Goal: Information Seeking & Learning: Learn about a topic

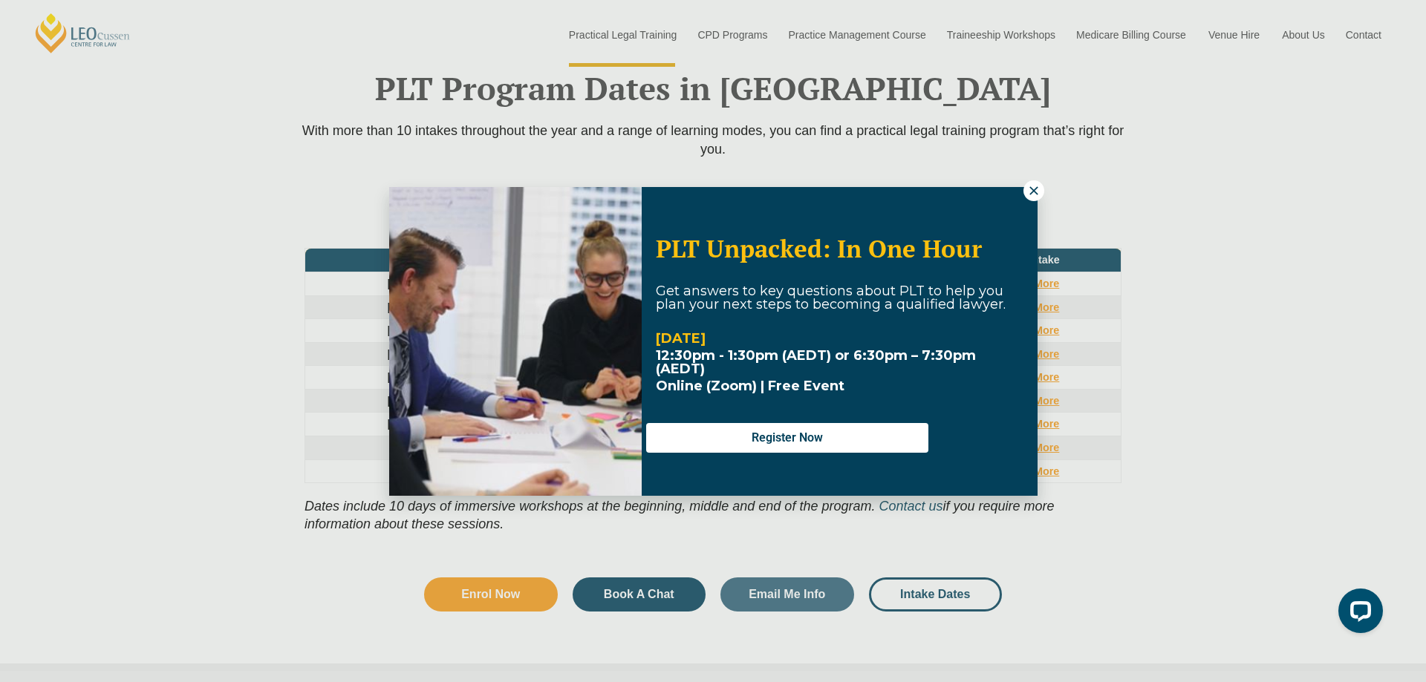
click at [1031, 189] on icon at bounding box center [1033, 190] width 8 height 8
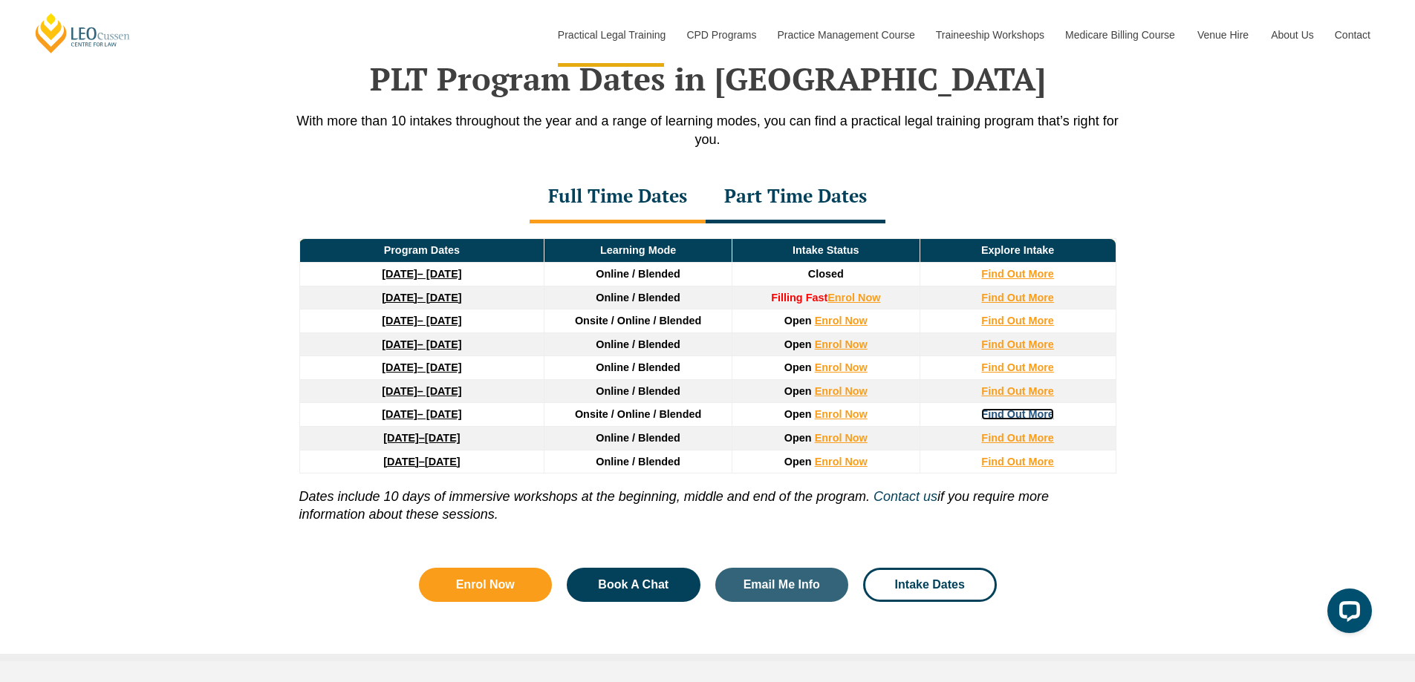
scroll to position [1981, 0]
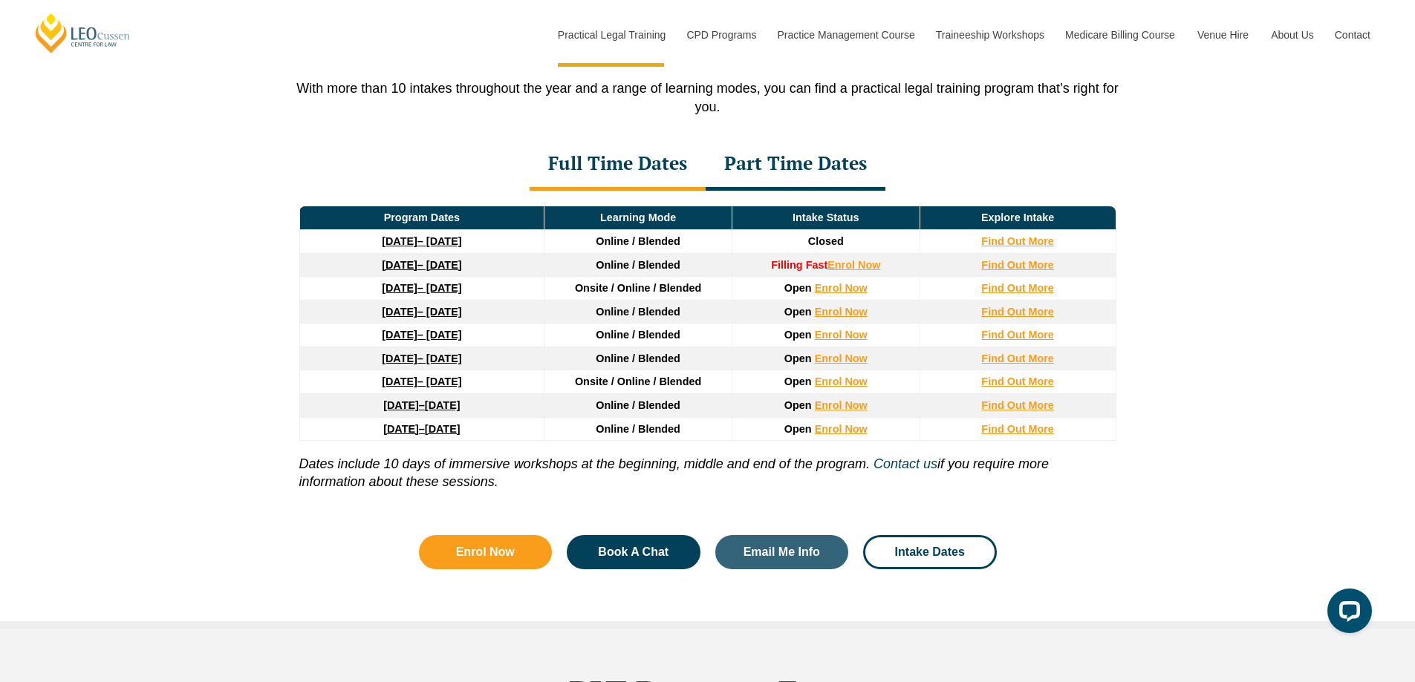
click at [390, 385] on strong "[DATE]" at bounding box center [400, 382] width 36 height 12
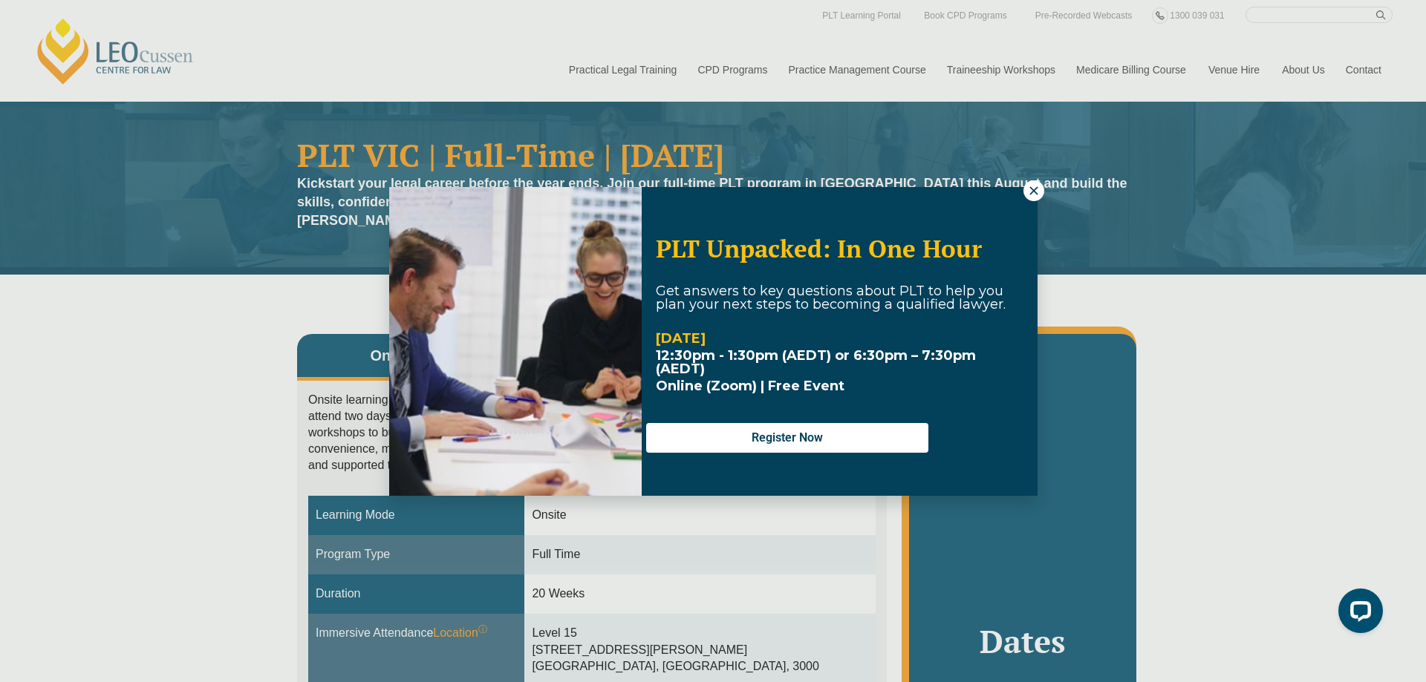
click at [1028, 188] on icon at bounding box center [1033, 190] width 13 height 13
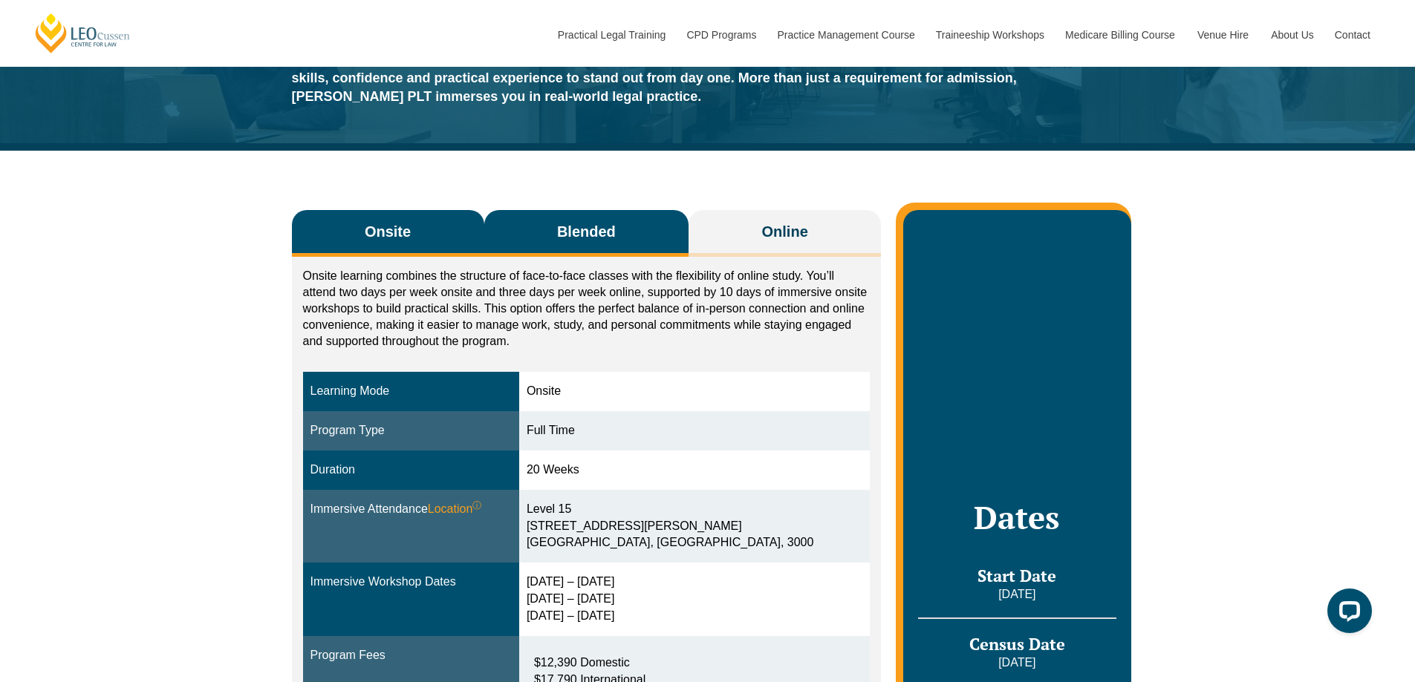
click at [578, 232] on span "Blended" at bounding box center [586, 231] width 59 height 21
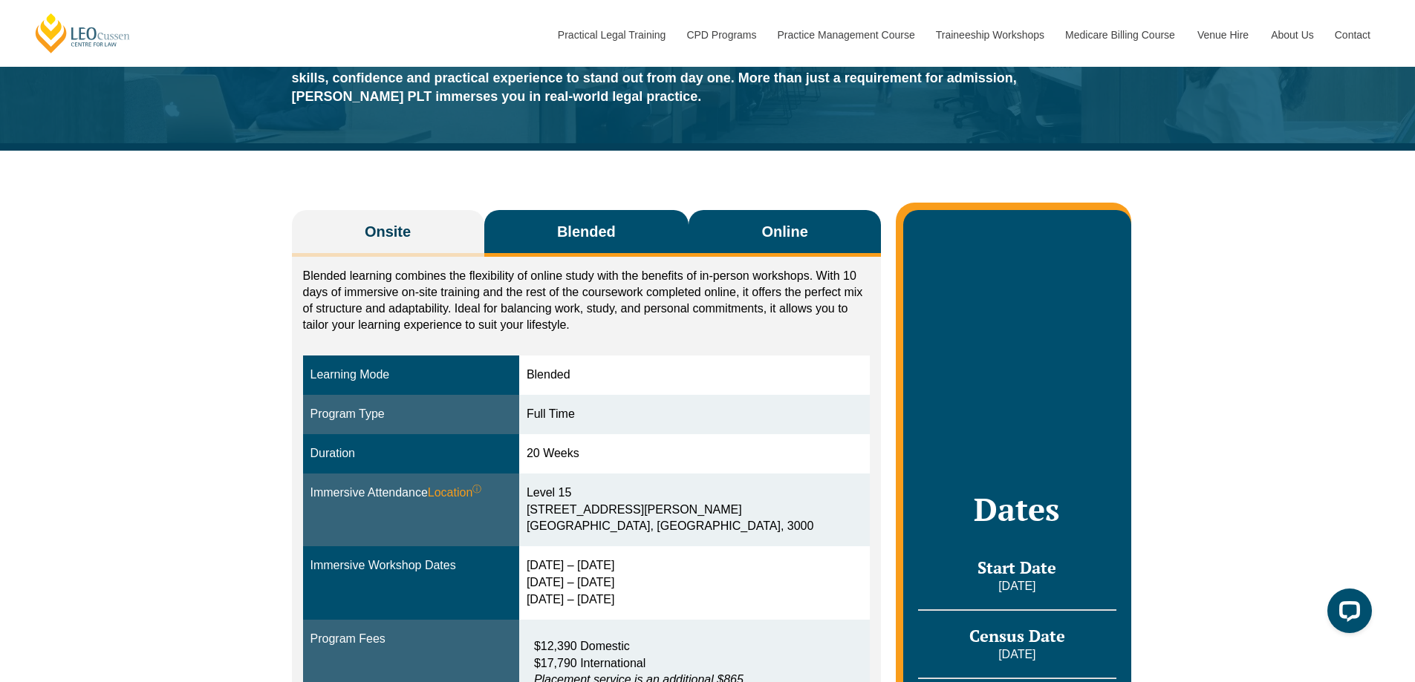
click at [774, 226] on span "Online" at bounding box center [785, 231] width 46 height 21
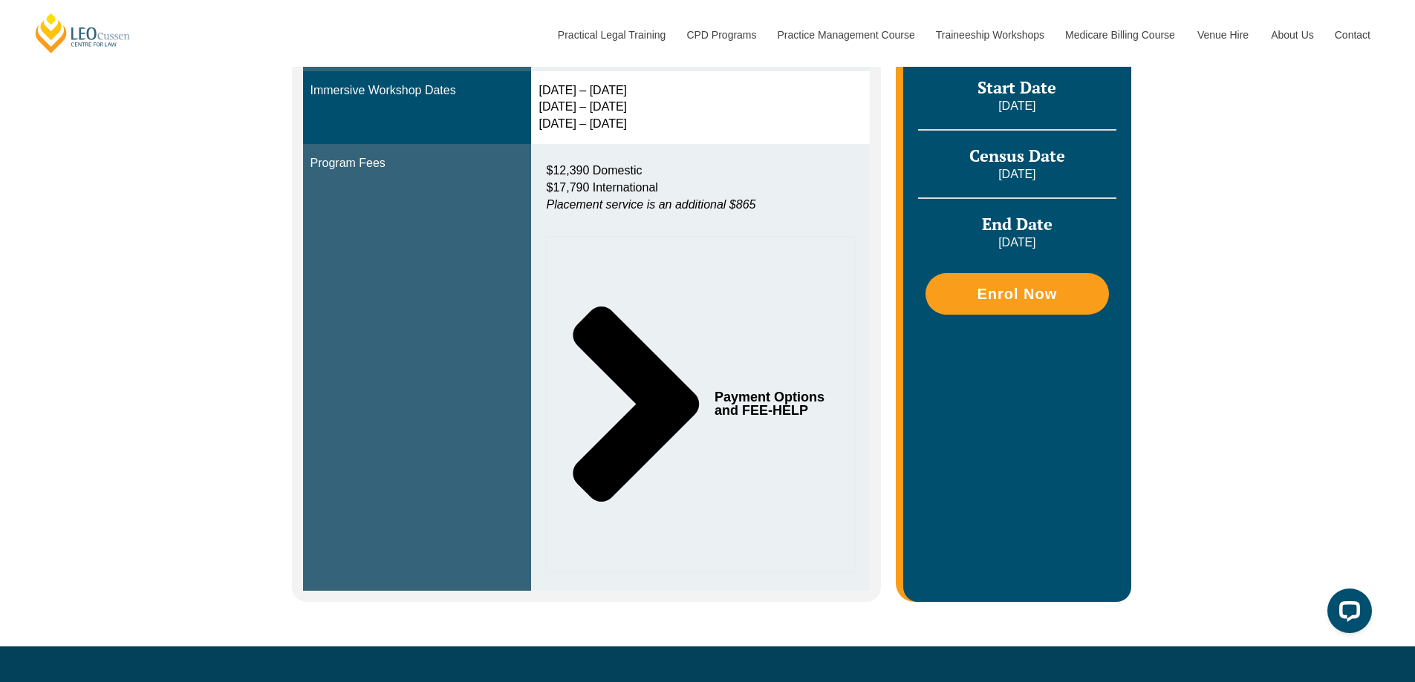
scroll to position [495, 0]
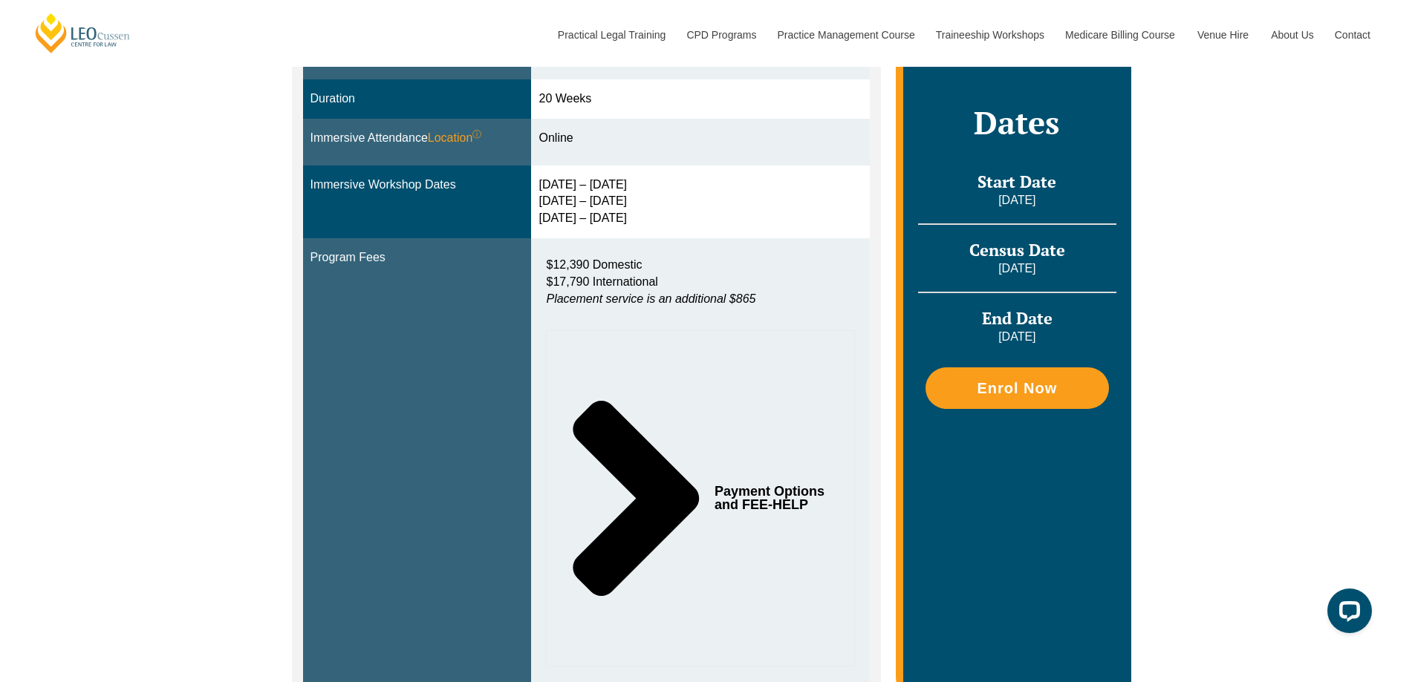
drag, startPoint x: 780, startPoint y: 484, endPoint x: 771, endPoint y: 504, distance: 22.3
click at [771, 504] on span "Payment Options and FEE-HELP" at bounding box center [771, 498] width 114 height 27
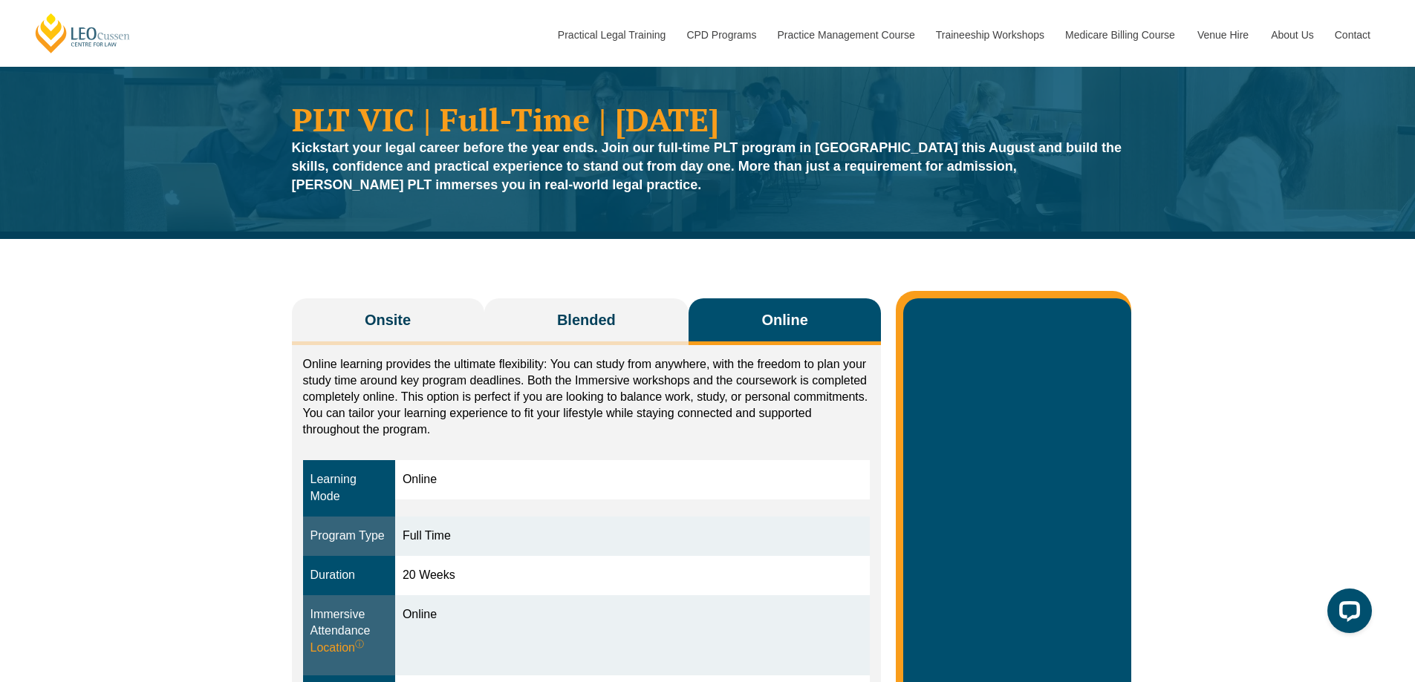
scroll to position [0, 0]
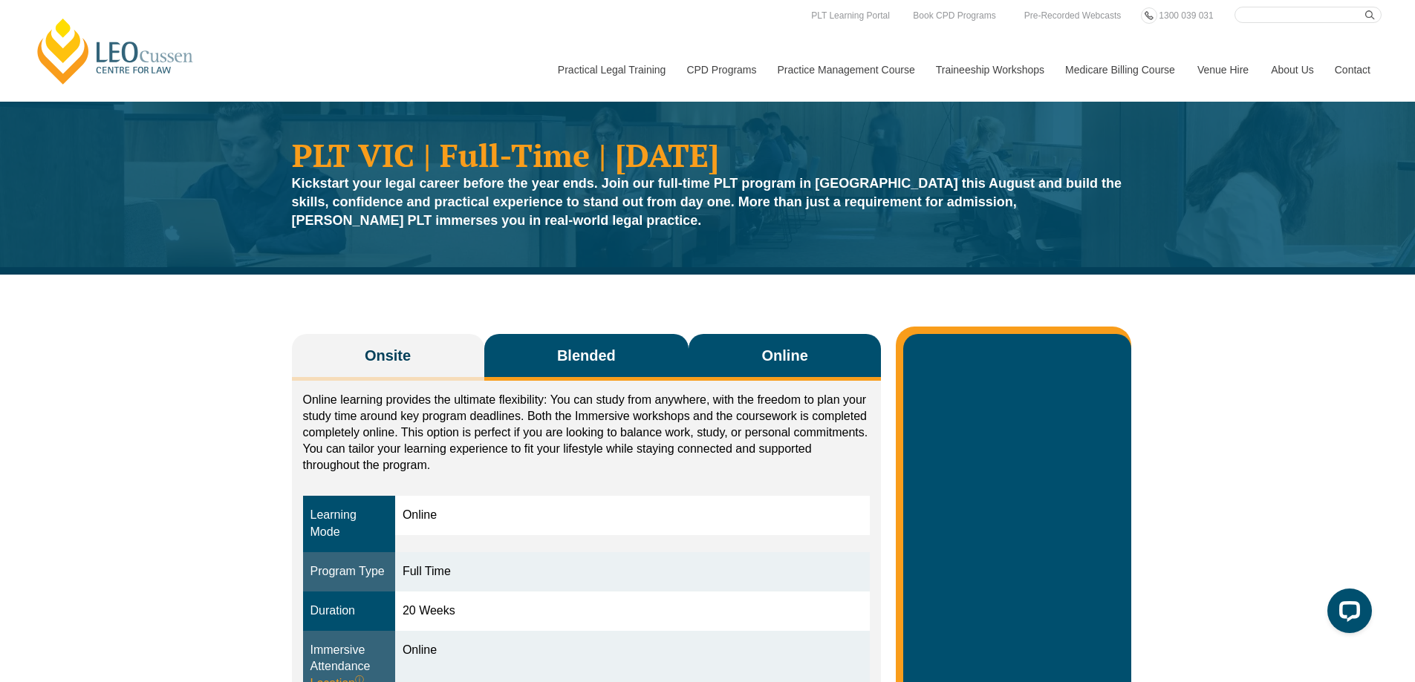
click at [578, 353] on span "Blended" at bounding box center [586, 355] width 59 height 21
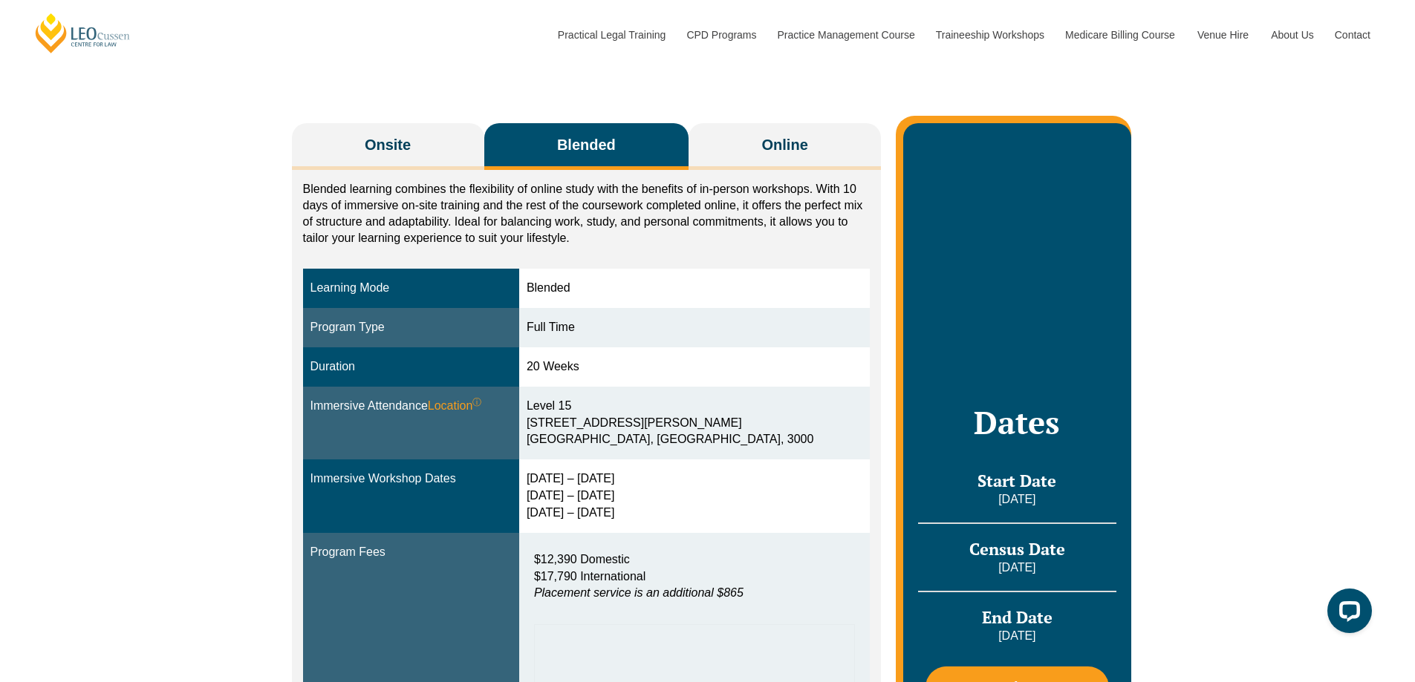
scroll to position [247, 0]
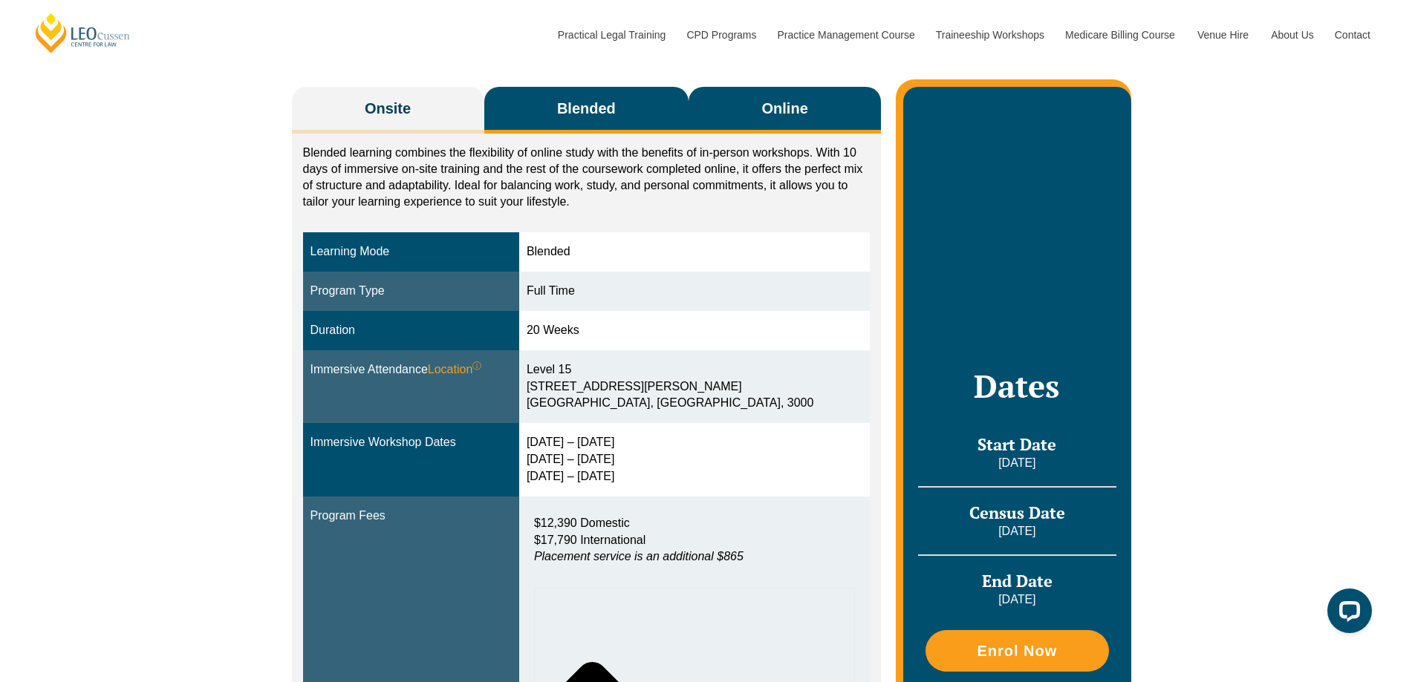
click at [742, 110] on button "Online" at bounding box center [784, 110] width 192 height 47
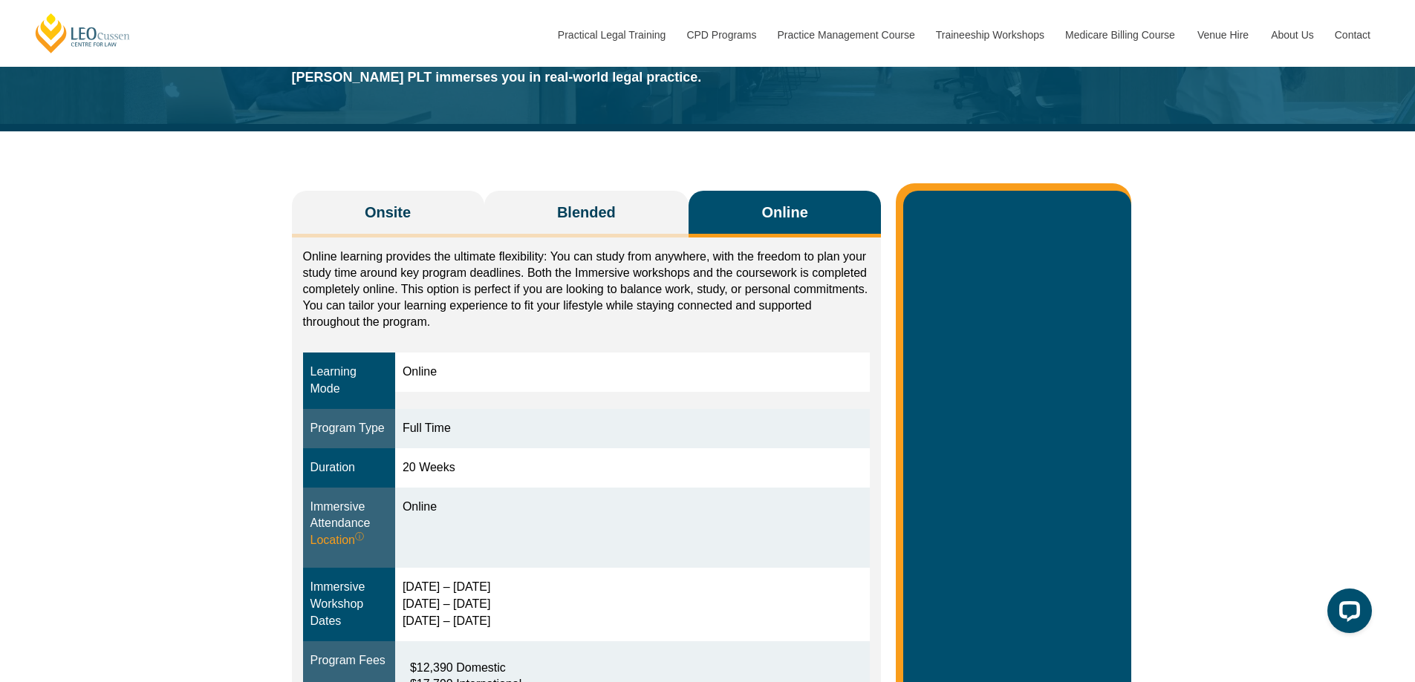
scroll to position [0, 0]
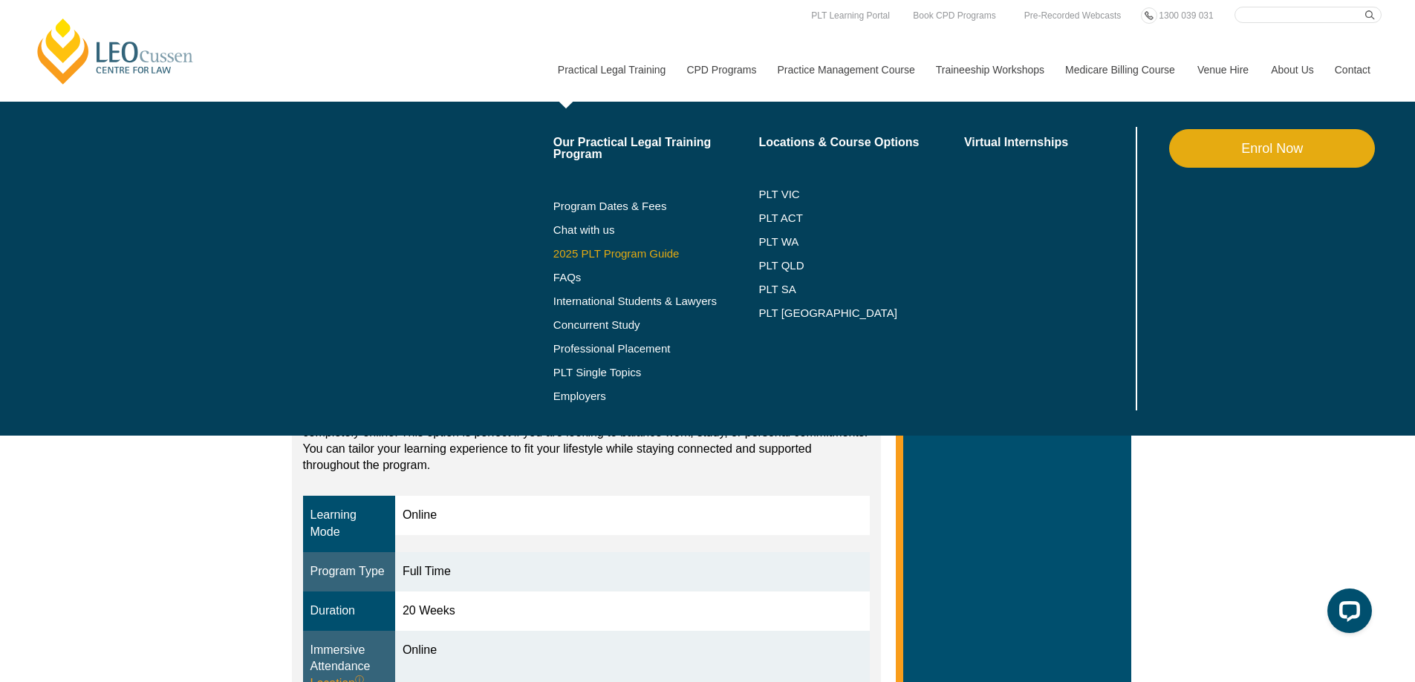
click at [583, 250] on link "2025 PLT Program Guide" at bounding box center [637, 254] width 169 height 12
